Goal: Information Seeking & Learning: Learn about a topic

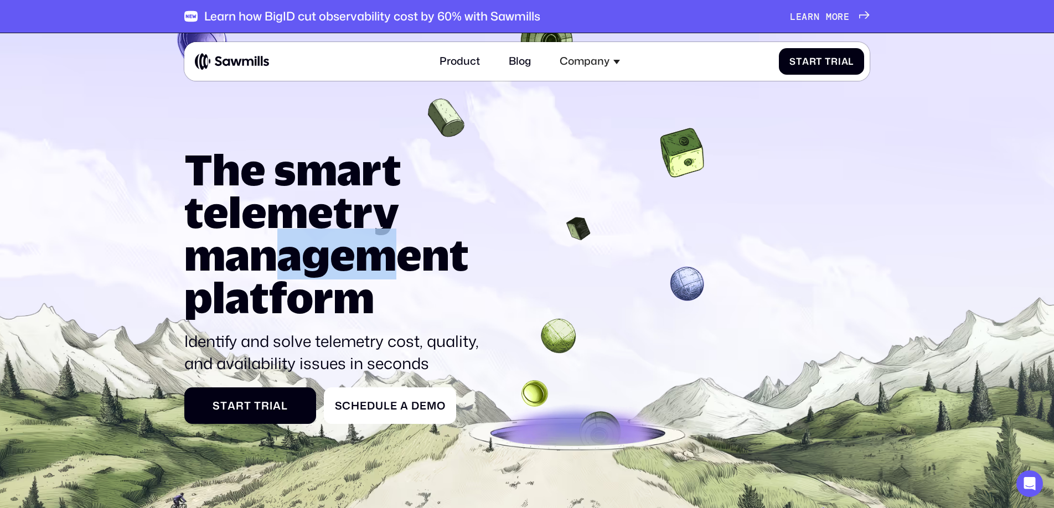
drag, startPoint x: 302, startPoint y: 255, endPoint x: 392, endPoint y: 258, distance: 90.2
click at [392, 258] on h1 "The smart telemetry management platform" at bounding box center [336, 233] width 305 height 170
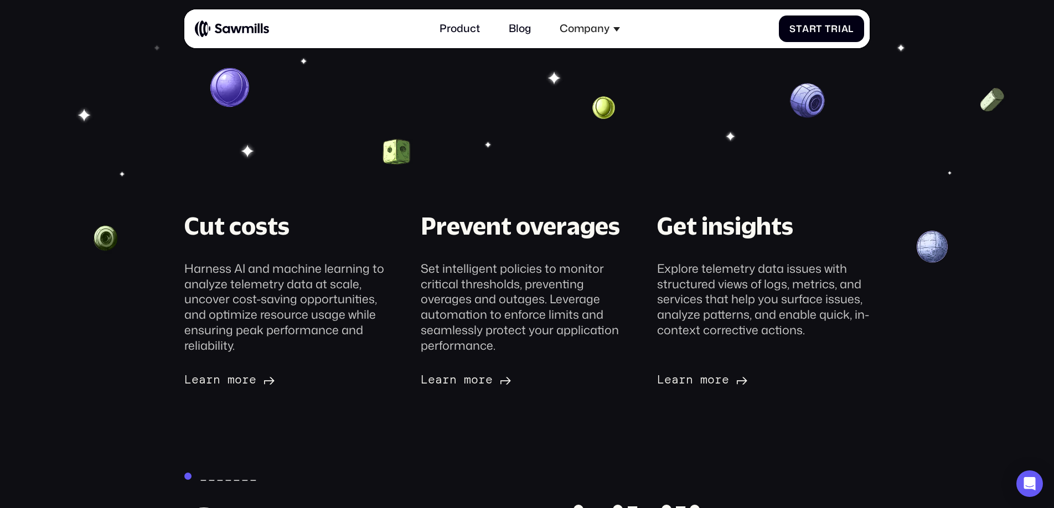
scroll to position [254, 0]
click at [528, 199] on section "Cut costs Harness AI and machine learning to analyze telemetry data at scale, u…" at bounding box center [527, 279] width 1054 height 559
click at [156, 167] on section "Cut costs Harness AI and machine learning to analyze telemetry data at scale, u…" at bounding box center [527, 279] width 1054 height 559
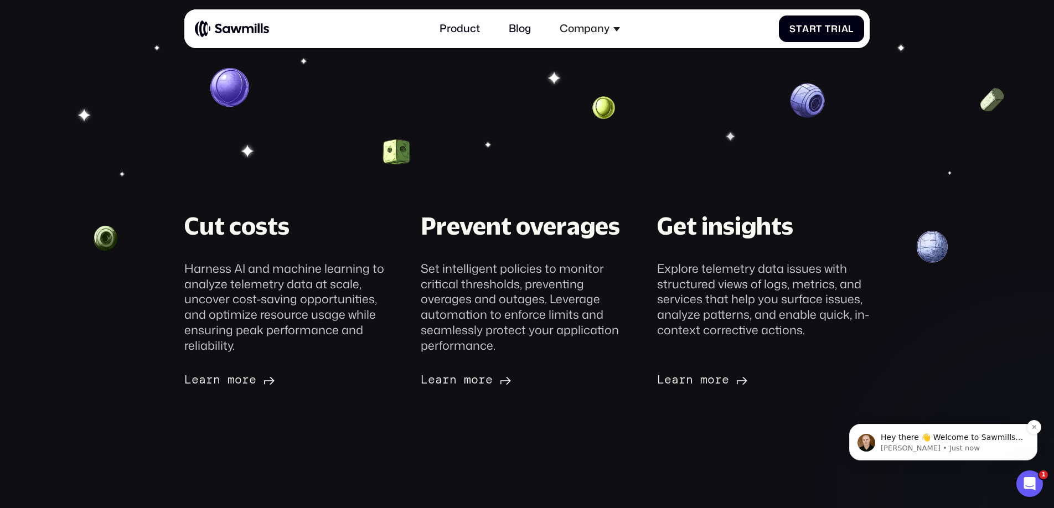
scroll to position [197, 0]
drag, startPoint x: 910, startPoint y: 208, endPoint x: 795, endPoint y: 153, distance: 127.5
click at [910, 208] on section "Cut costs Harness AI and machine learning to analyze telemetry data at scale, u…" at bounding box center [527, 279] width 1054 height 559
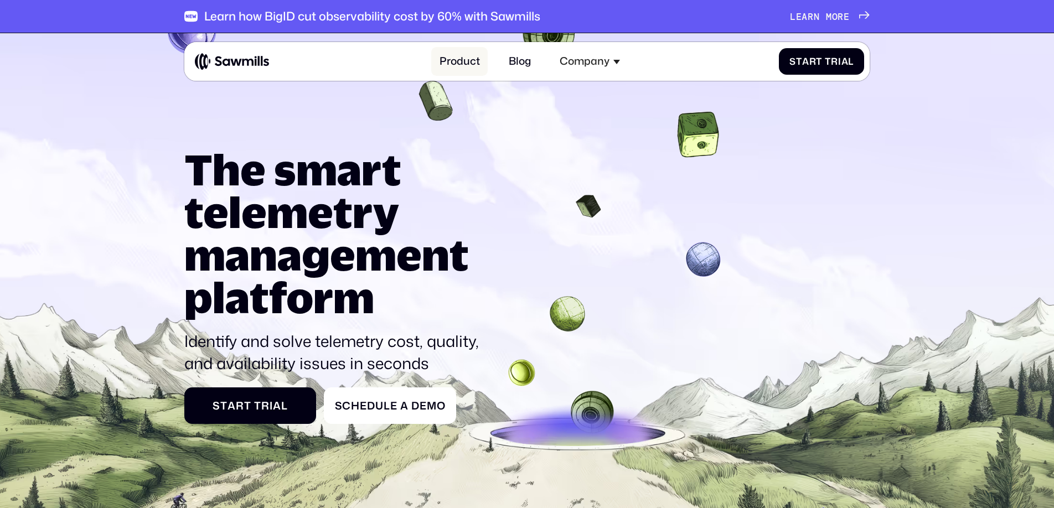
drag, startPoint x: 464, startPoint y: 66, endPoint x: 479, endPoint y: 67, distance: 14.4
click at [464, 66] on link "Product" at bounding box center [459, 61] width 56 height 28
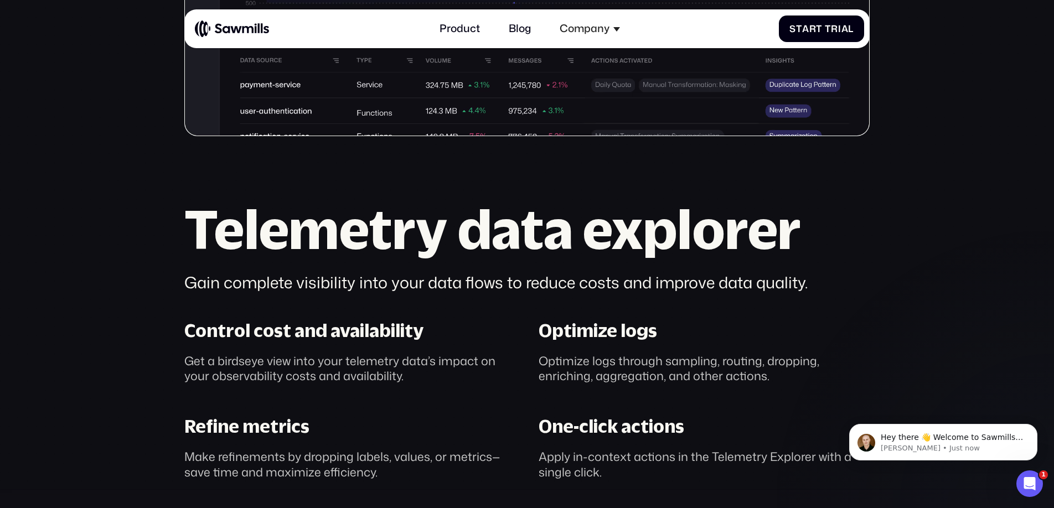
scroll to position [685, 0]
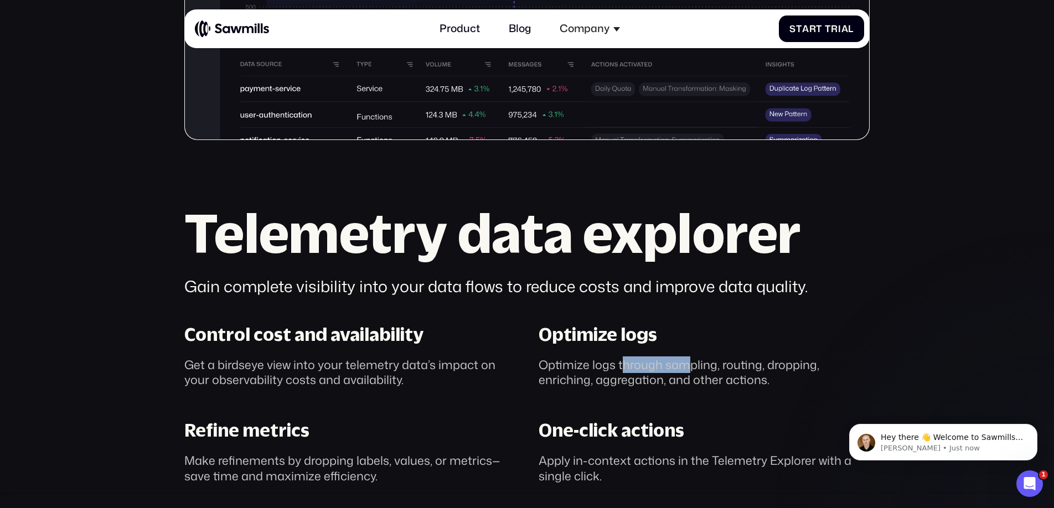
drag, startPoint x: 646, startPoint y: 367, endPoint x: 685, endPoint y: 367, distance: 38.7
click at [685, 367] on div "Optimize logs through sampling, routing, dropping, enriching, aggregation, and …" at bounding box center [703, 372] width 330 height 31
click at [703, 366] on div "Optimize logs through sampling, routing, dropping, enriching, aggregation, and …" at bounding box center [703, 372] width 330 height 31
click at [747, 367] on div "Optimize logs through sampling, routing, dropping, enriching, aggregation, and …" at bounding box center [703, 372] width 330 height 31
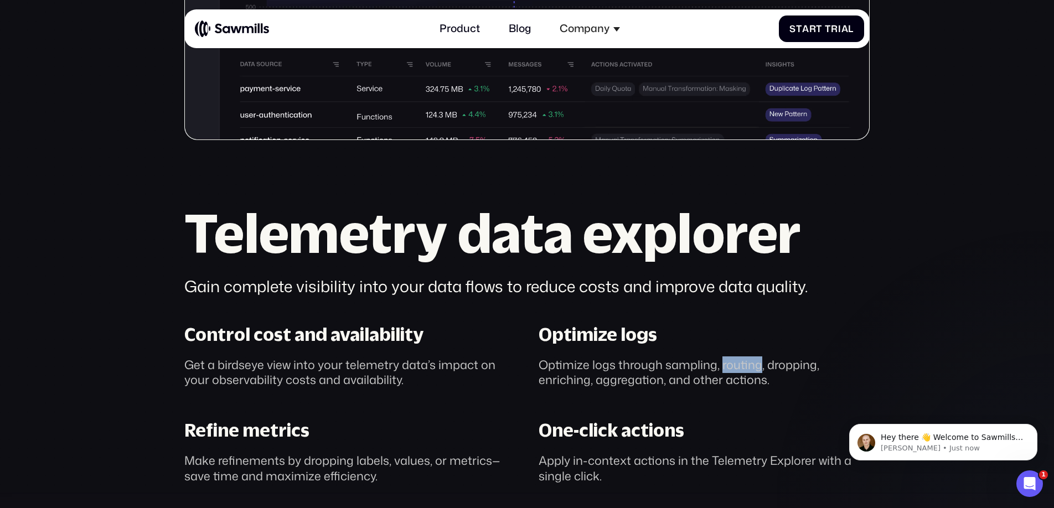
click at [747, 367] on div "Optimize logs through sampling, routing, dropping, enriching, aggregation, and …" at bounding box center [703, 372] width 330 height 31
click at [780, 365] on div "Optimize logs through sampling, routing, dropping, enriching, aggregation, and …" at bounding box center [703, 372] width 330 height 31
drag, startPoint x: 591, startPoint y: 381, endPoint x: 631, endPoint y: 382, distance: 40.4
click at [631, 382] on div "Optimize logs through sampling, routing, dropping, enriching, aggregation, and …" at bounding box center [703, 372] width 330 height 31
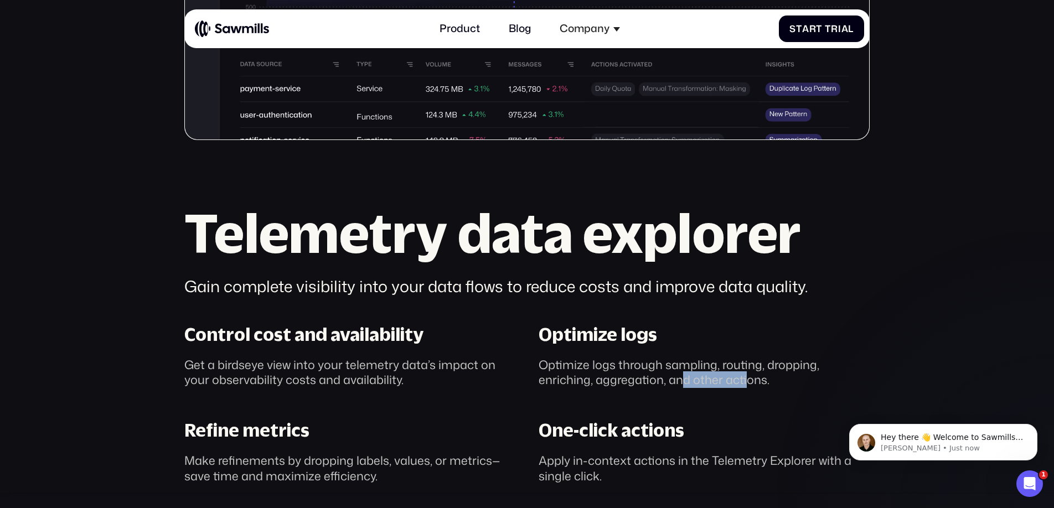
drag, startPoint x: 683, startPoint y: 384, endPoint x: 747, endPoint y: 380, distance: 63.2
click at [746, 380] on div "Optimize logs through sampling, routing, dropping, enriching, aggregation, and …" at bounding box center [703, 372] width 330 height 31
click at [1038, 427] on button "Dismiss notification" at bounding box center [1034, 427] width 14 height 14
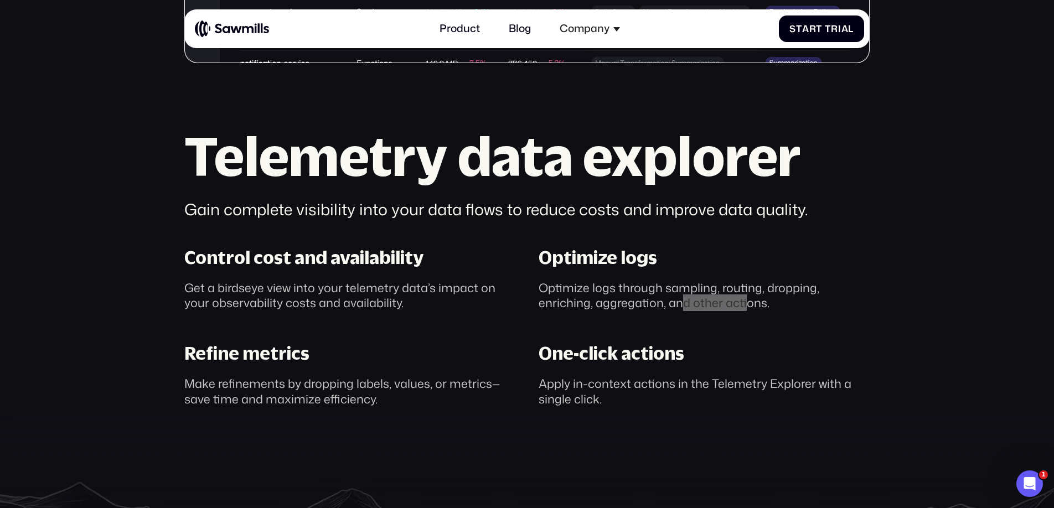
scroll to position [779, 0]
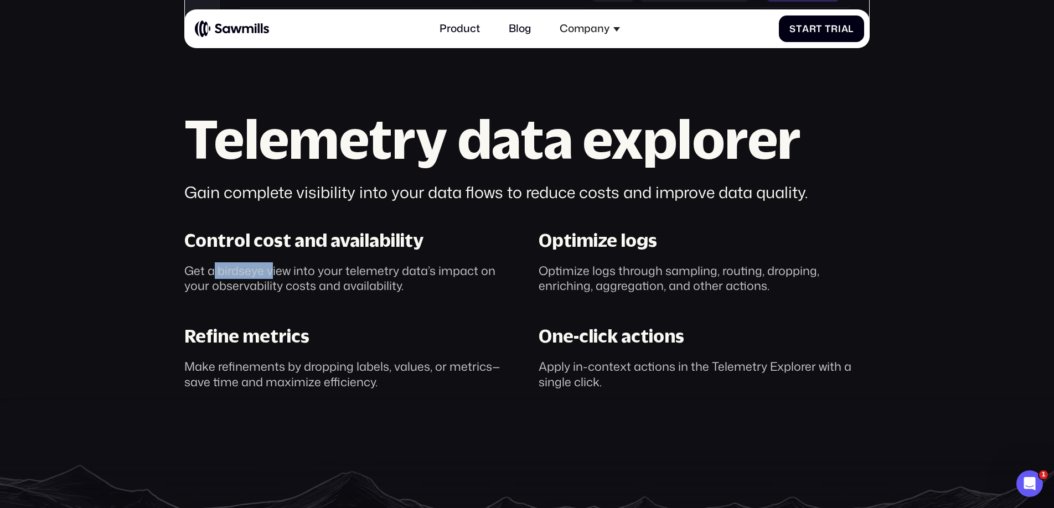
drag, startPoint x: 215, startPoint y: 272, endPoint x: 272, endPoint y: 274, distance: 57.0
click at [272, 274] on div "Get a birdseye view into your telemetry data’s impact on your observability cos…" at bounding box center [349, 278] width 330 height 31
click at [297, 272] on div "Get a birdseye view into your telemetry data’s impact on your observability cos…" at bounding box center [349, 278] width 330 height 31
drag, startPoint x: 297, startPoint y: 272, endPoint x: 337, endPoint y: 271, distance: 39.9
click at [297, 272] on div "Get a birdseye view into your telemetry data’s impact on your observability cos…" at bounding box center [349, 278] width 330 height 31
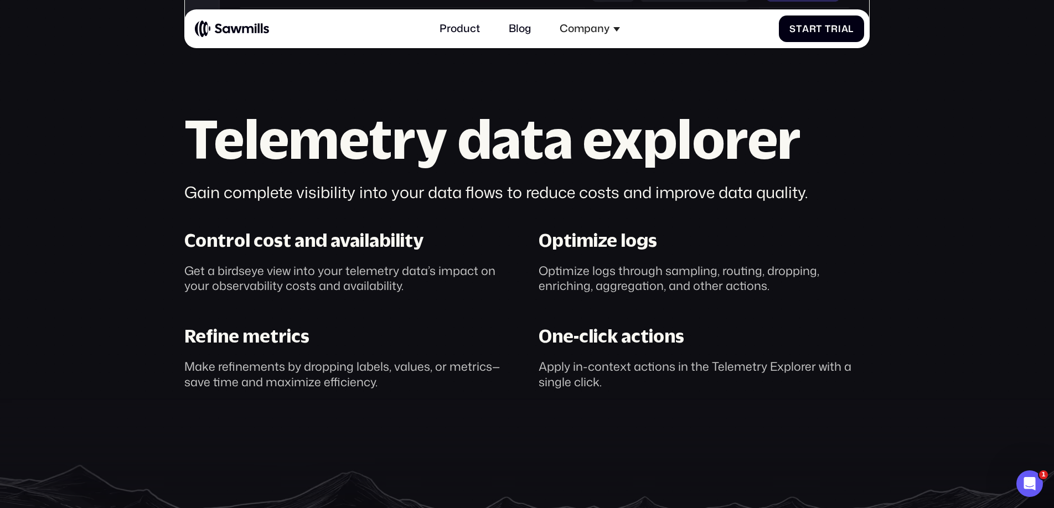
click at [351, 271] on div "Get a birdseye view into your telemetry data’s impact on your observability cos…" at bounding box center [349, 278] width 330 height 31
click at [417, 272] on div "Get a birdseye view into your telemetry data’s impact on your observability cos…" at bounding box center [349, 278] width 330 height 31
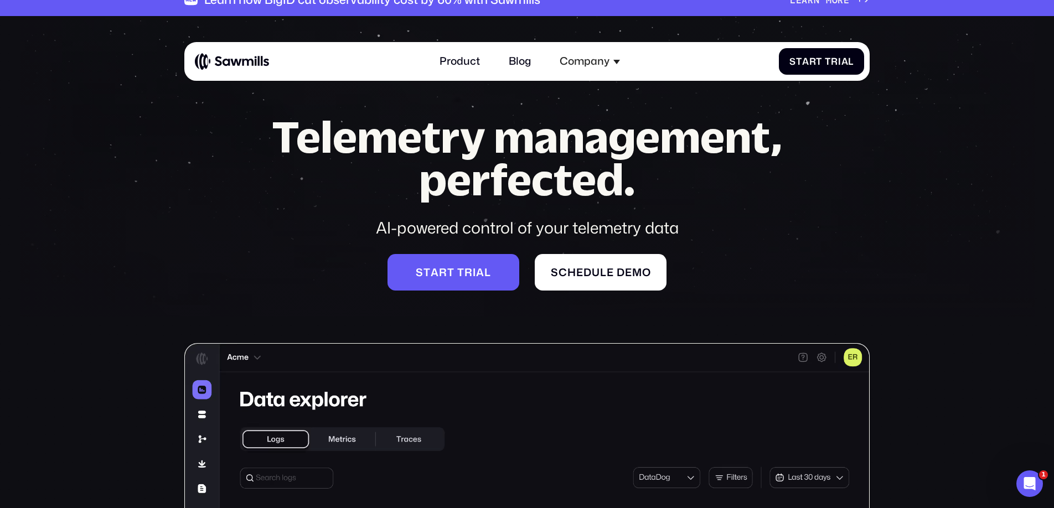
scroll to position [25, 0]
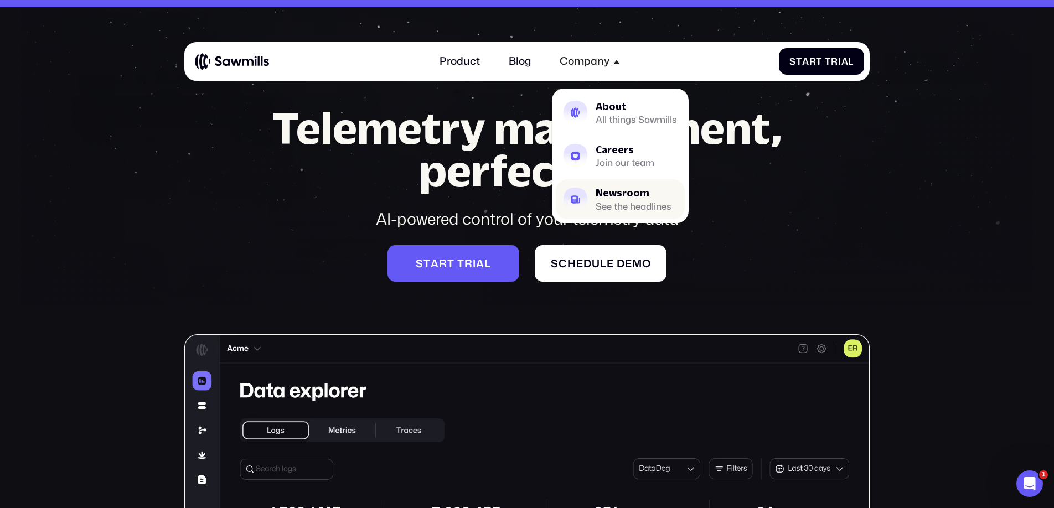
click at [629, 197] on div "Newsroom" at bounding box center [633, 193] width 76 height 9
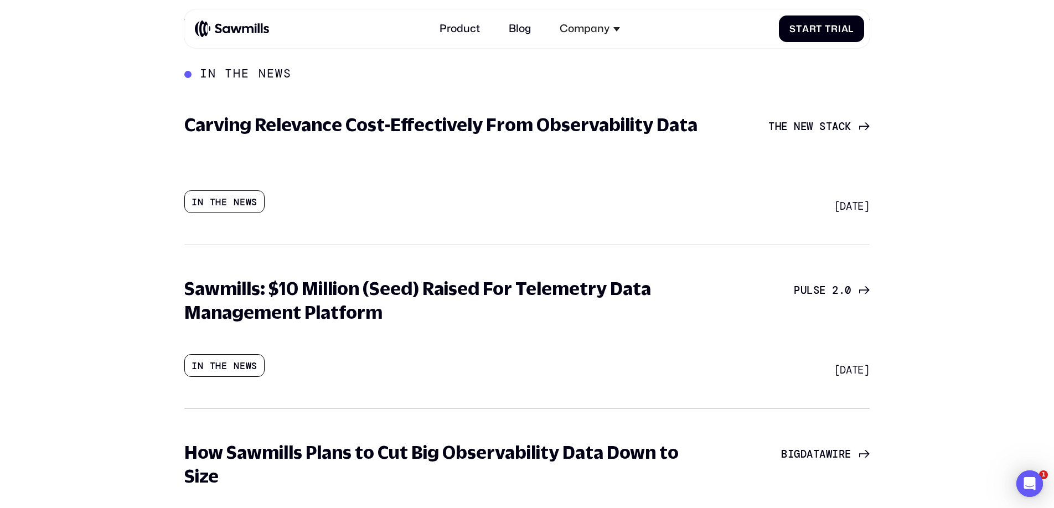
scroll to position [188, 0]
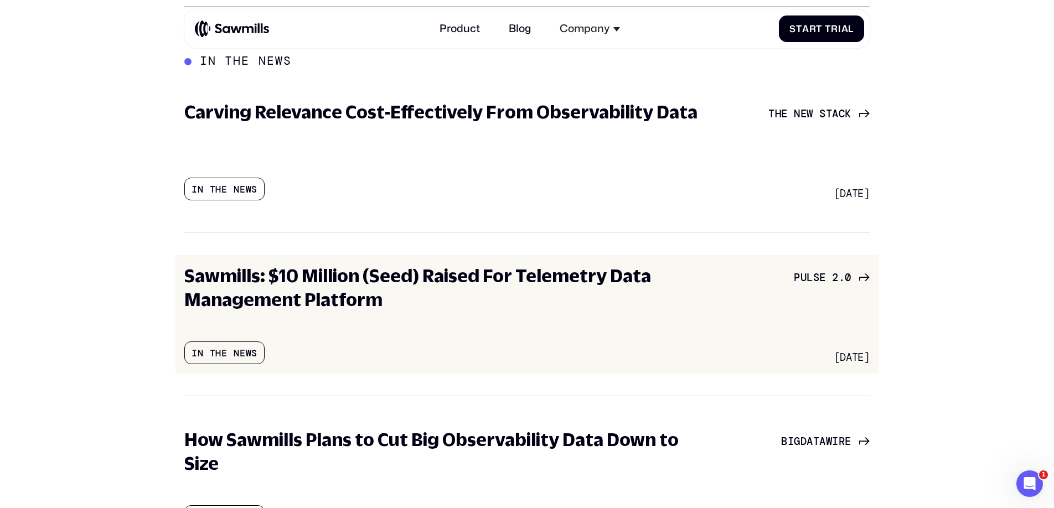
click at [441, 281] on h3 "Sawmills: $10 Million (Seed) Raised For Telemetry Data Management Platform" at bounding box center [447, 288] width 527 height 48
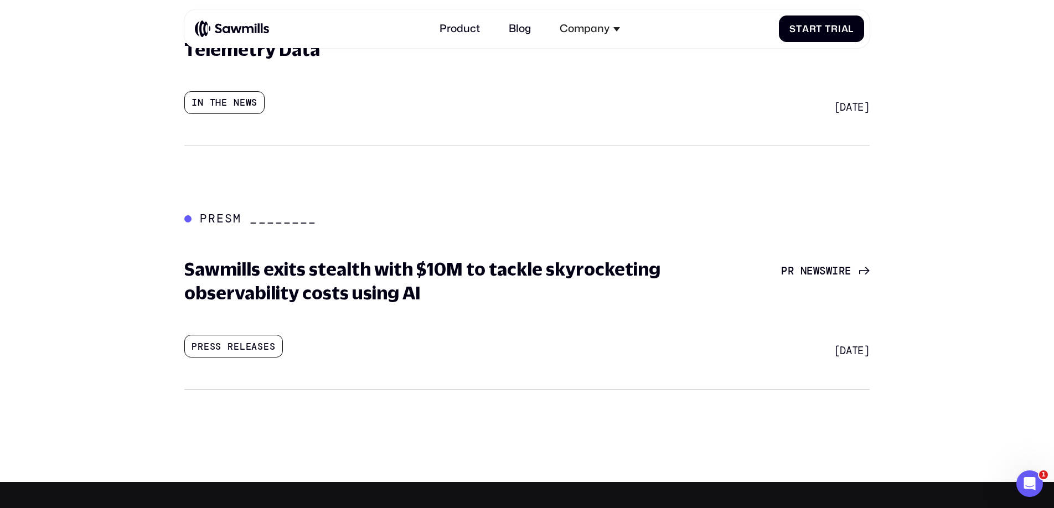
scroll to position [938, 0]
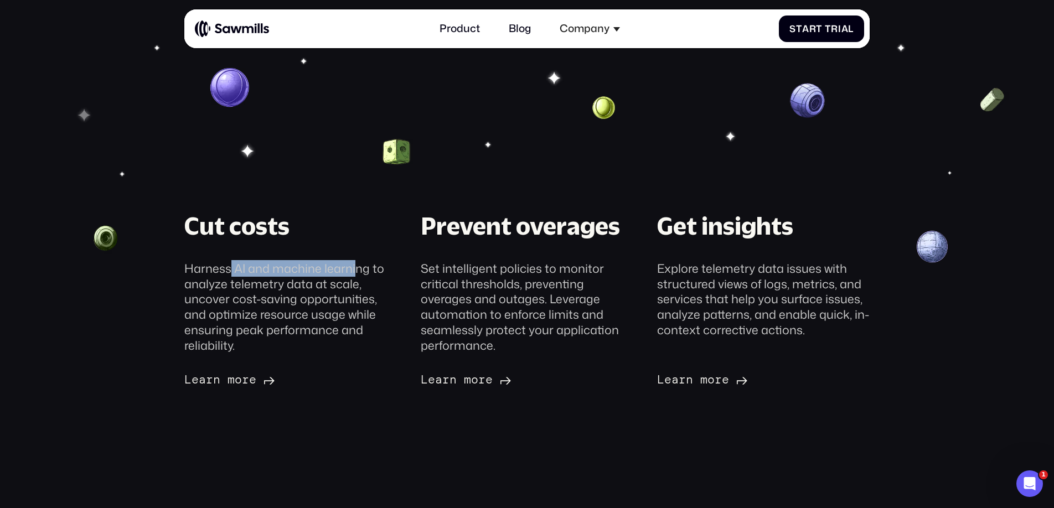
drag, startPoint x: 232, startPoint y: 267, endPoint x: 353, endPoint y: 266, distance: 121.2
click at [353, 266] on div "Harness AI and machine learning to analyze telemetry data at scale, uncover cos…" at bounding box center [290, 307] width 213 height 92
drag, startPoint x: 224, startPoint y: 282, endPoint x: 344, endPoint y: 282, distance: 120.1
click at [344, 282] on div "Harness AI and machine learning to analyze telemetry data at scale, uncover cos…" at bounding box center [290, 307] width 213 height 92
click at [236, 380] on span "o" at bounding box center [238, 380] width 7 height 14
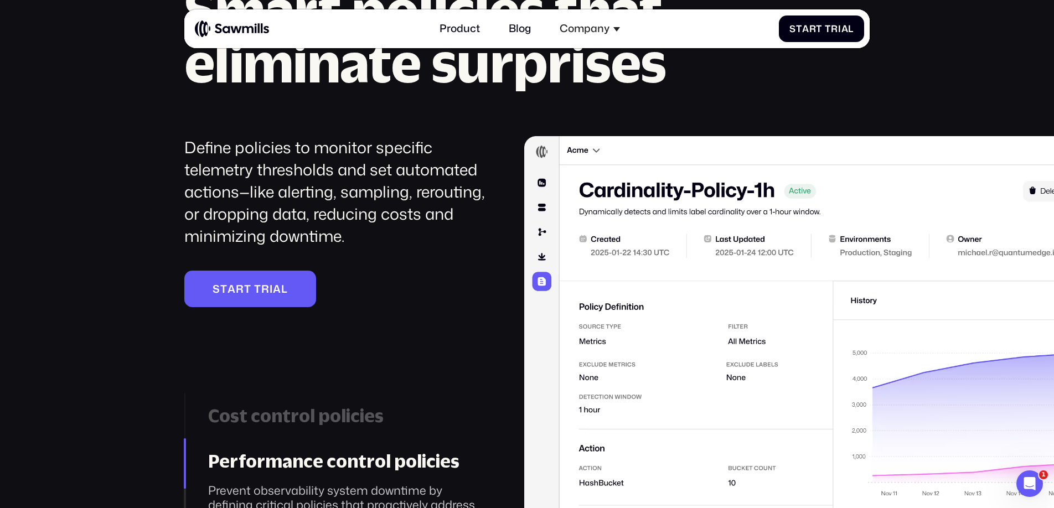
scroll to position [1848, 0]
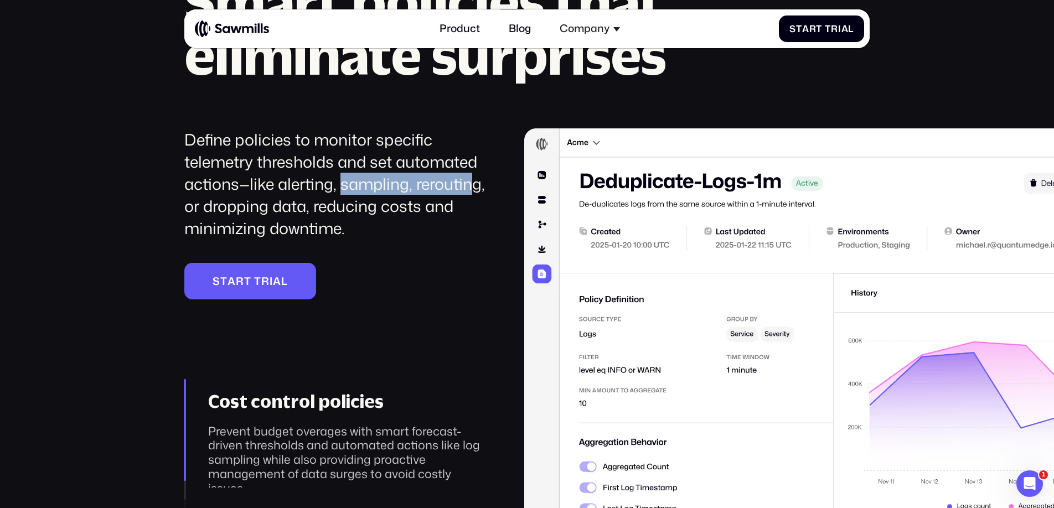
drag, startPoint x: 343, startPoint y: 184, endPoint x: 478, endPoint y: 184, distance: 135.0
click at [478, 184] on div "Define policies to monitor specific telemetry thresholds and set automated acti…" at bounding box center [335, 183] width 303 height 111
click at [294, 208] on div "Define policies to monitor specific telemetry thresholds and set automated acti…" at bounding box center [335, 183] width 303 height 111
drag, startPoint x: 294, startPoint y: 208, endPoint x: 300, endPoint y: 207, distance: 6.7
click at [294, 208] on div "Define policies to monitor specific telemetry thresholds and set automated acti…" at bounding box center [335, 183] width 303 height 111
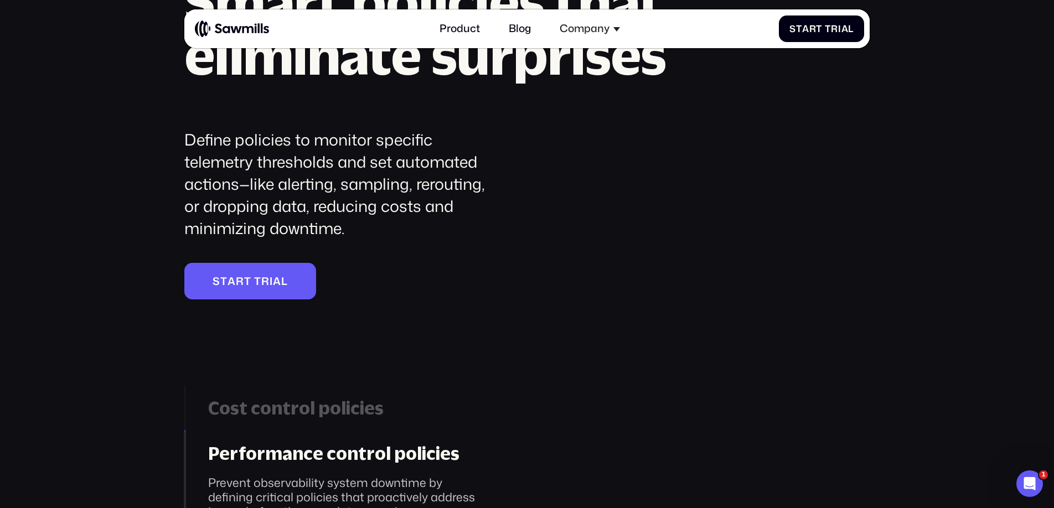
click at [358, 209] on div "Define policies to monitor specific telemetry thresholds and set automated acti…" at bounding box center [335, 183] width 303 height 111
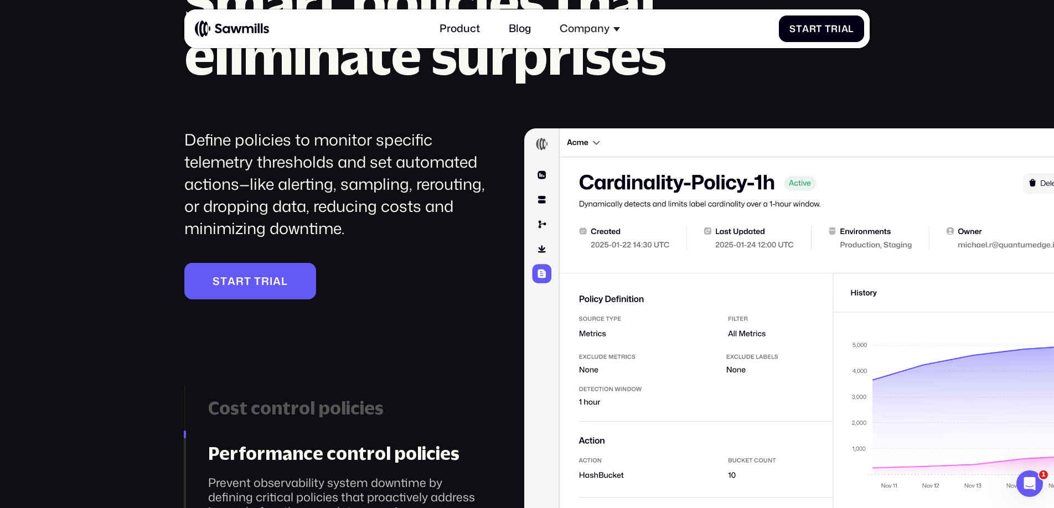
click at [422, 206] on div "Define policies to monitor specific telemetry thresholds and set automated acti…" at bounding box center [335, 183] width 303 height 111
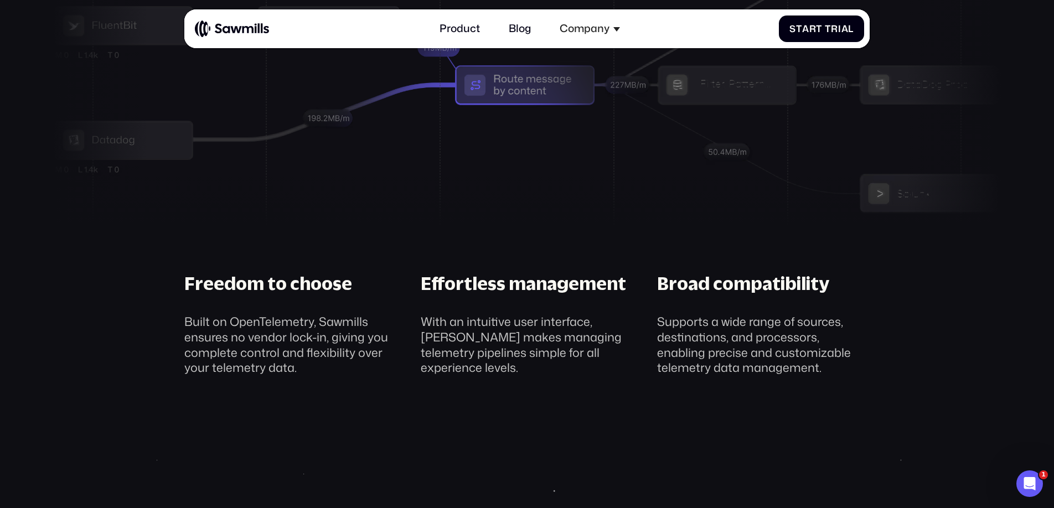
scroll to position [4105, 0]
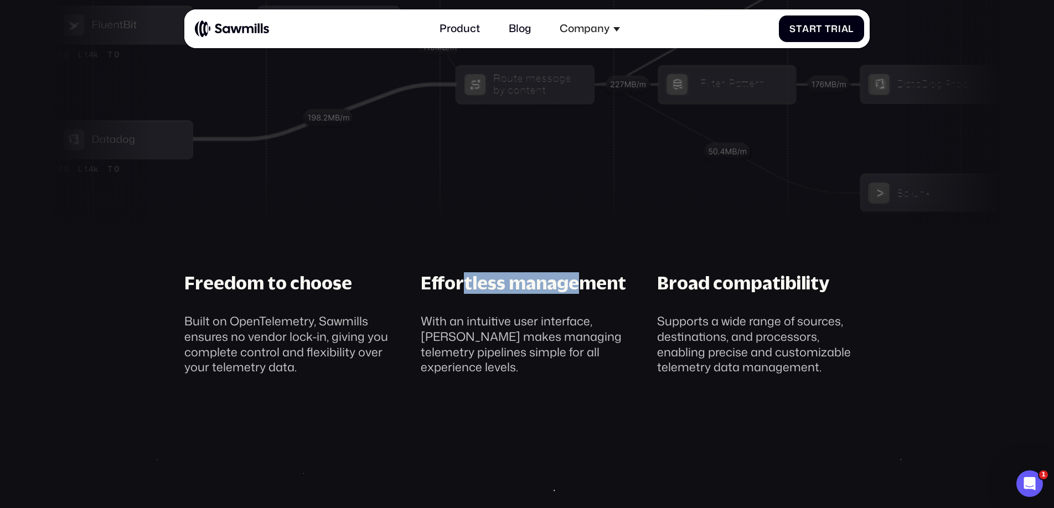
drag, startPoint x: 473, startPoint y: 282, endPoint x: 587, endPoint y: 281, distance: 114.0
click at [587, 281] on div "Effortless management" at bounding box center [523, 283] width 205 height 22
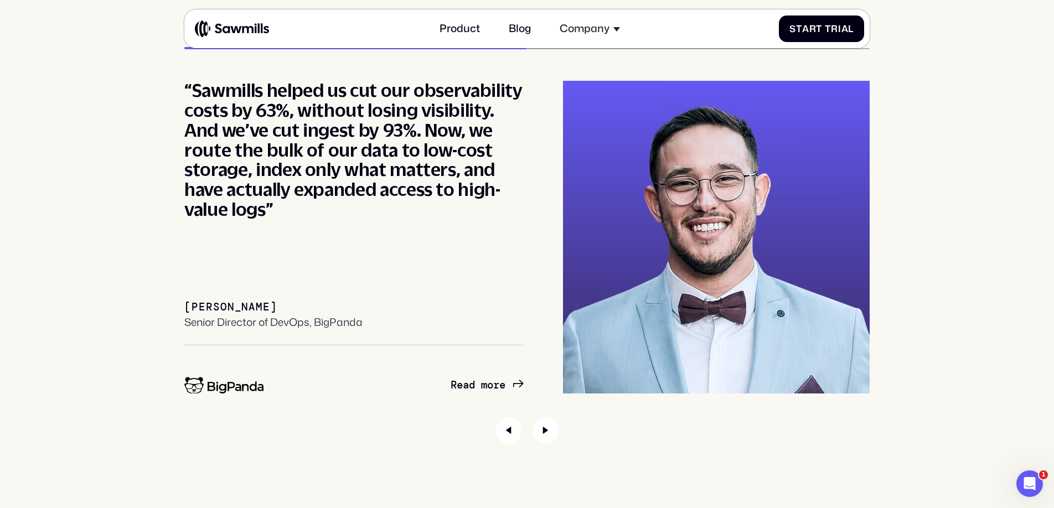
scroll to position [4871, 0]
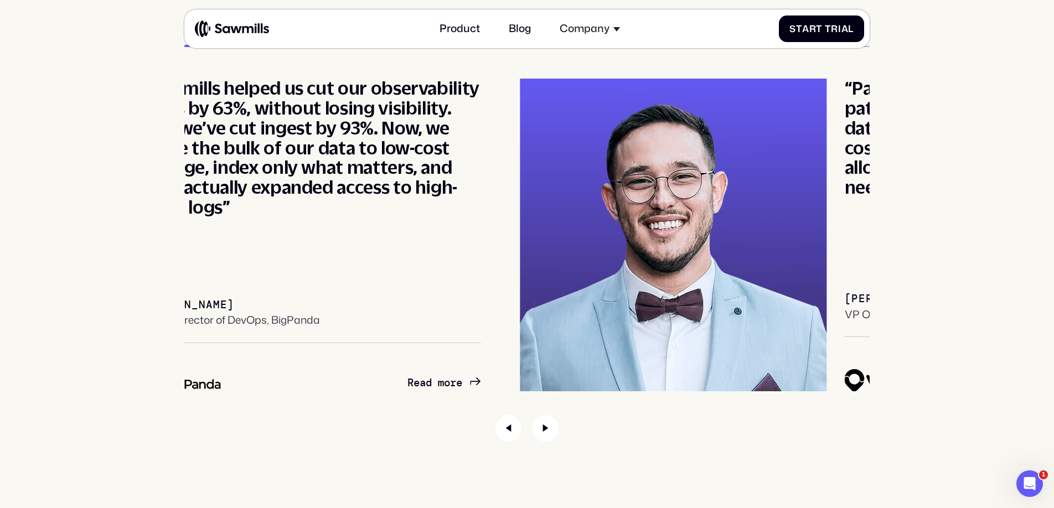
click at [281, 89] on div "“Sawmills helped us cut our observability costs by 63%, without losing visibili…" at bounding box center [311, 148] width 339 height 138
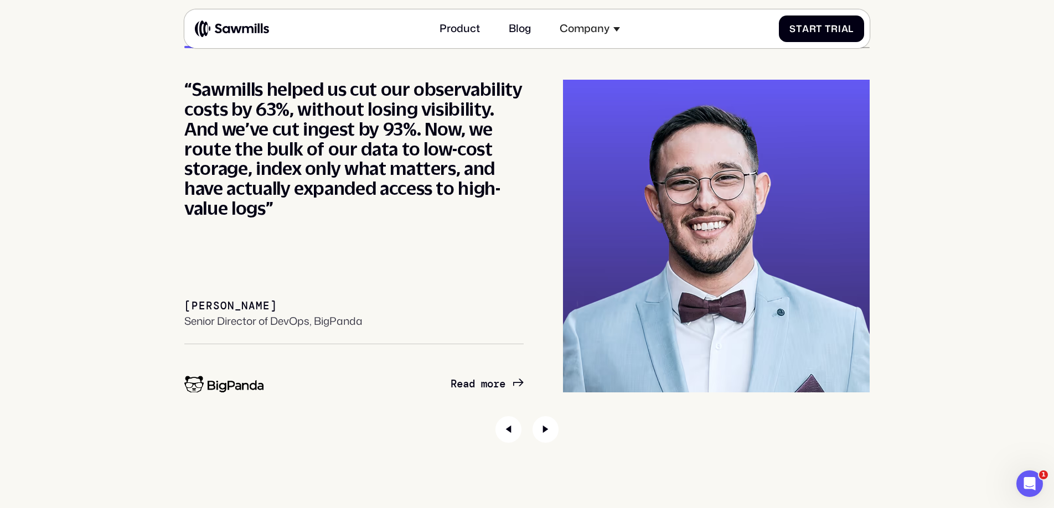
scroll to position [4868, 0]
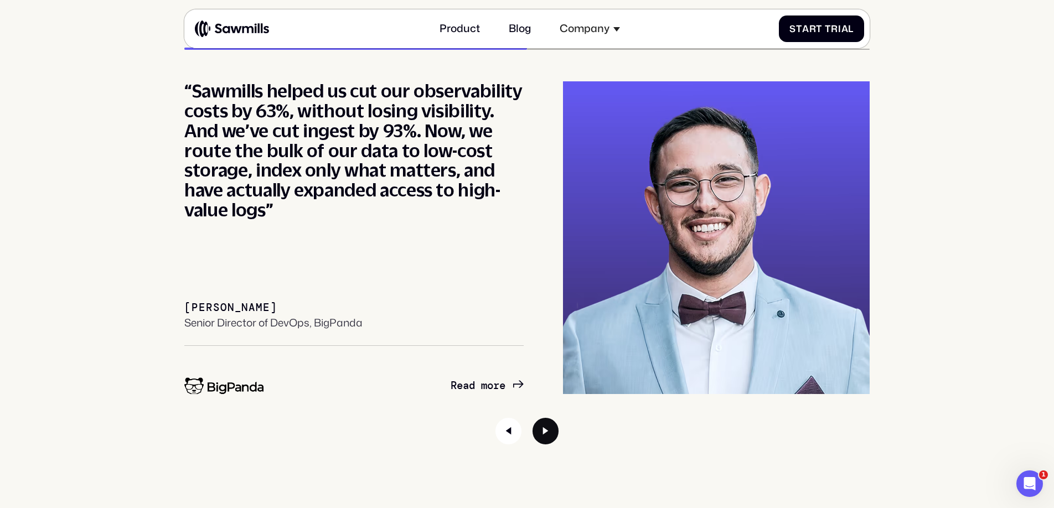
click at [545, 430] on icon "Next slide" at bounding box center [545, 431] width 6 height 8
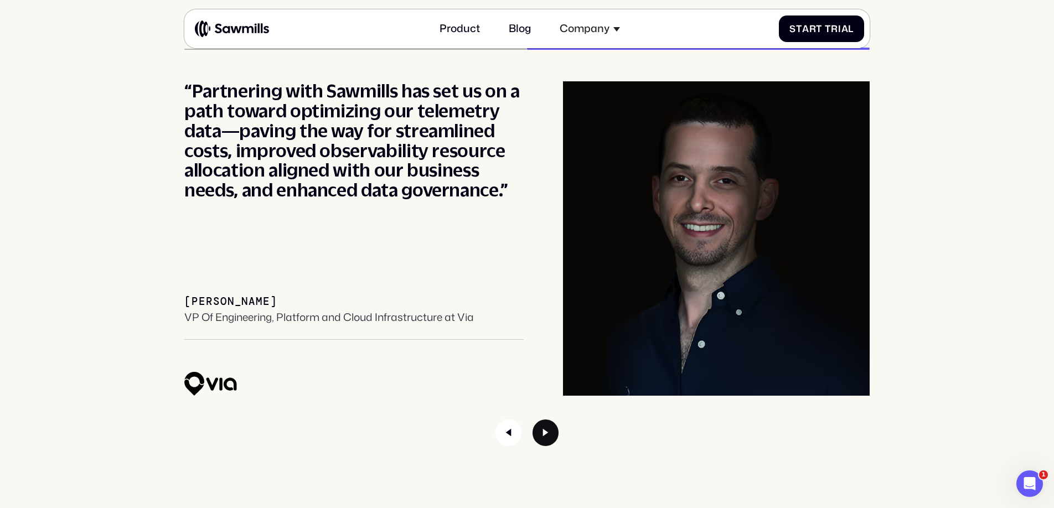
click at [548, 432] on icon "Next slide" at bounding box center [545, 432] width 27 height 27
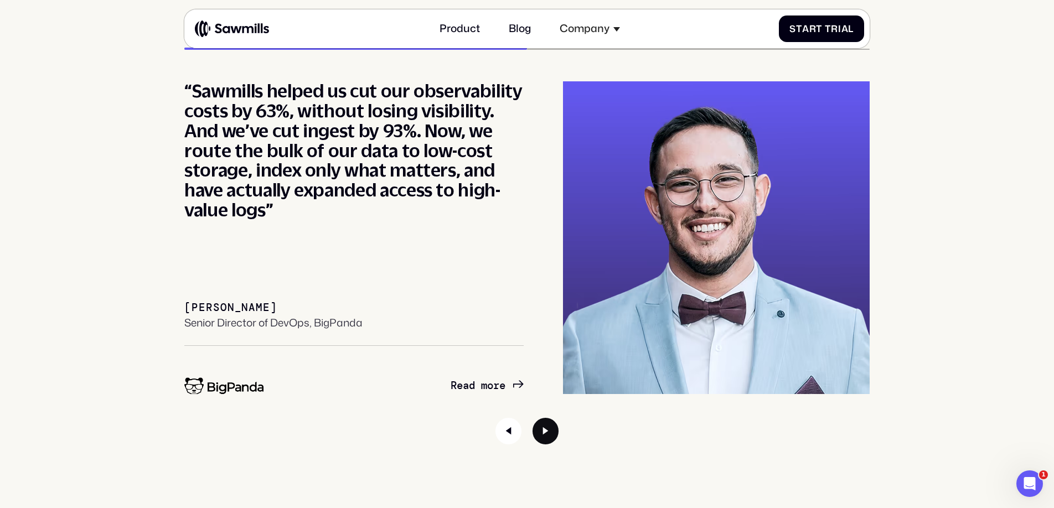
click at [548, 432] on icon "Next slide" at bounding box center [545, 431] width 27 height 27
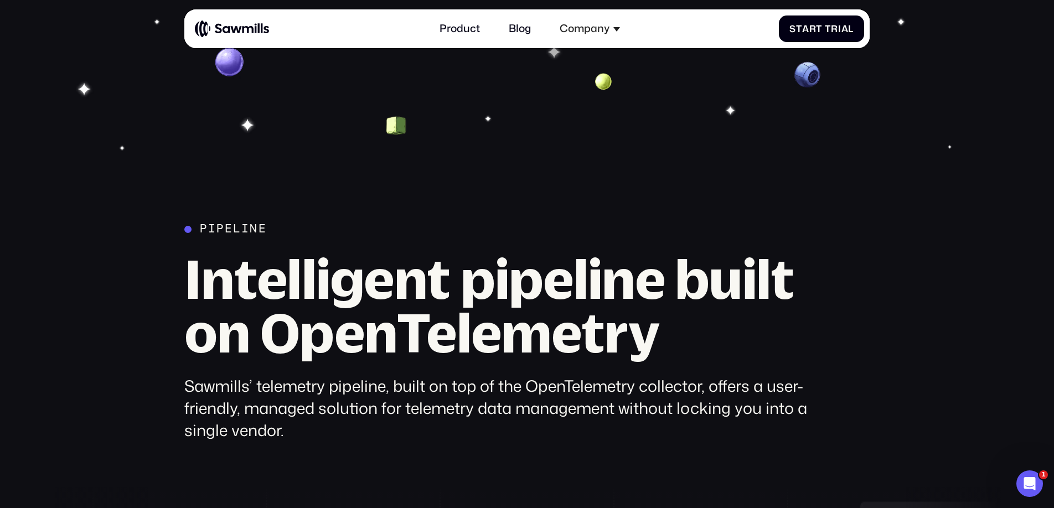
scroll to position [3570, 0]
